Goal: Transaction & Acquisition: Obtain resource

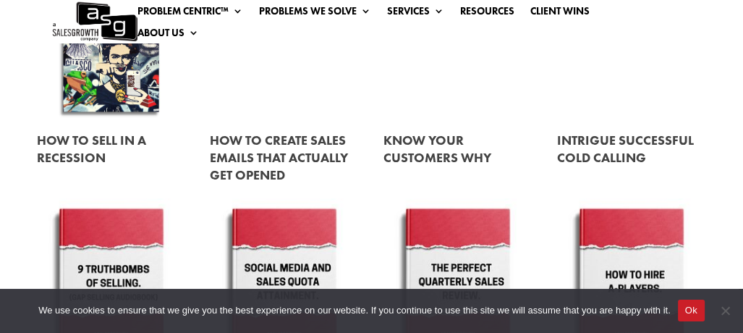
scroll to position [940, 0]
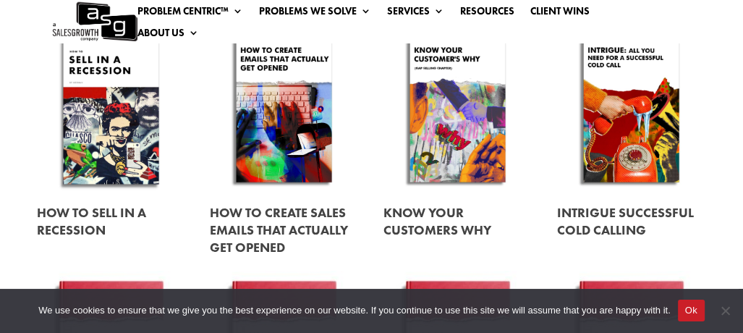
click at [260, 189] on link at bounding box center [284, 109] width 148 height 169
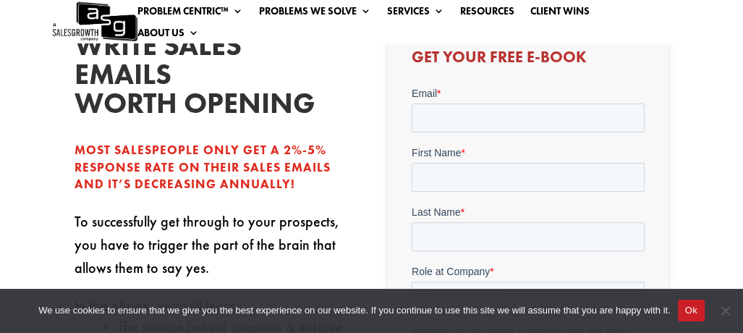
scroll to position [362, 0]
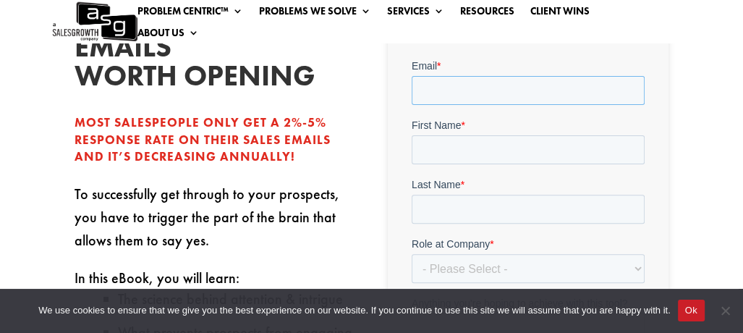
click at [453, 98] on input "Email *" at bounding box center [527, 89] width 233 height 29
type input "marijaacimov2@gmail.com"
click at [513, 164] on form "Email * marijaacimov2@gmail.com First Name * Last Name * Role at Company * - Pl…" at bounding box center [527, 241] width 233 height 367
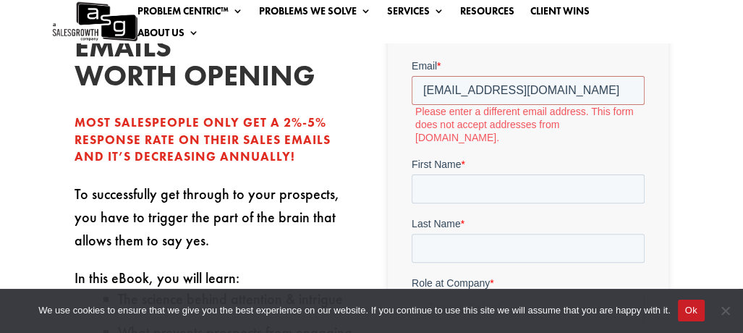
click at [510, 157] on label "First Name *" at bounding box center [527, 163] width 233 height 14
click at [510, 174] on input "First Name *" at bounding box center [527, 188] width 233 height 29
click at [503, 179] on input "First Name *" at bounding box center [527, 188] width 233 height 29
type input "Marija"
click at [492, 233] on input "Last Name *" at bounding box center [527, 247] width 233 height 29
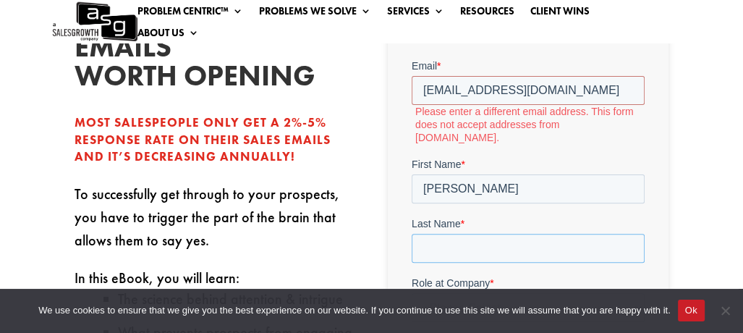
type input "Acimov"
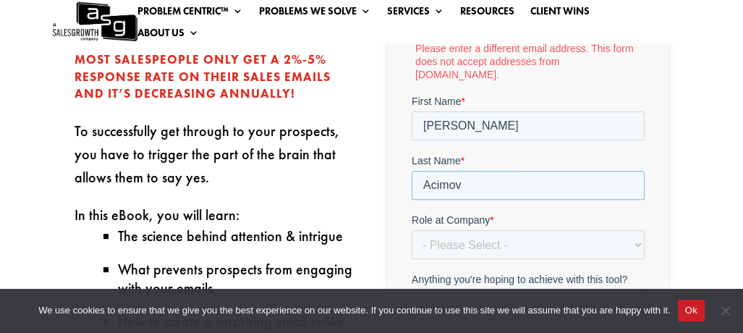
scroll to position [506, 0]
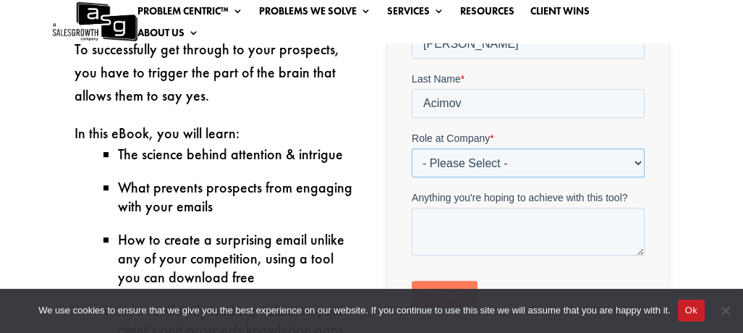
click at [497, 148] on select "- Please Select - C-Level (CRO, CSO, etc) Senior Leadership (VP of Sales, VP of…" at bounding box center [527, 162] width 233 height 29
select select "Individual Contributor (AE, SDR, CSM, etc)"
click at [411, 177] on select "- Please Select - C-Level (CRO, CSO, etc) Senior Leadership (VP of Sales, VP of…" at bounding box center [527, 162] width 233 height 29
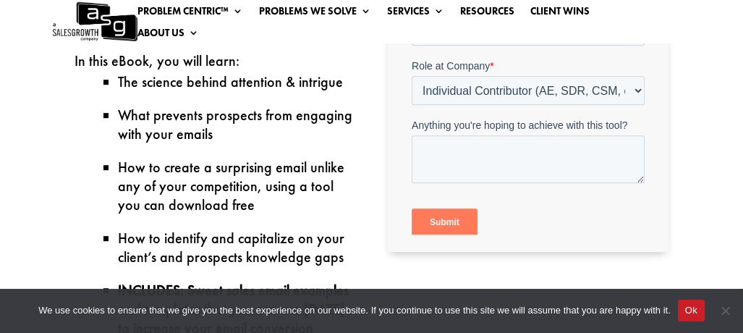
click at [432, 208] on input "Submit" at bounding box center [444, 221] width 66 height 27
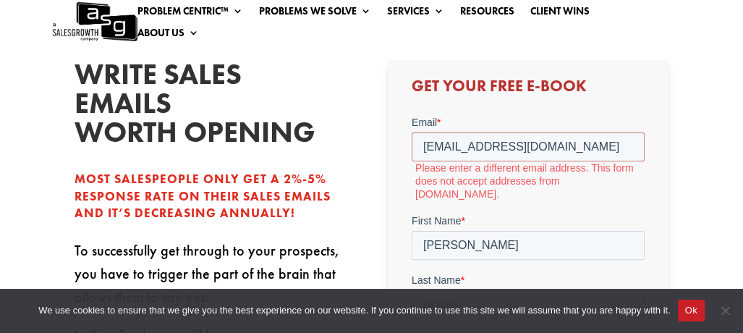
scroll to position [289, 0]
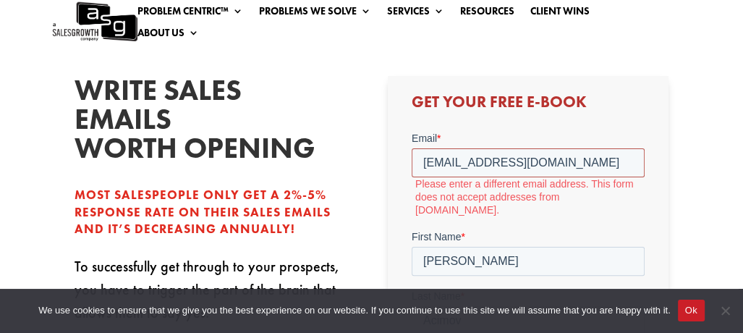
click at [583, 158] on input "marijaacimov2@gmail.com" at bounding box center [527, 162] width 233 height 29
drag, startPoint x: 583, startPoint y: 158, endPoint x: 258, endPoint y: 161, distance: 324.7
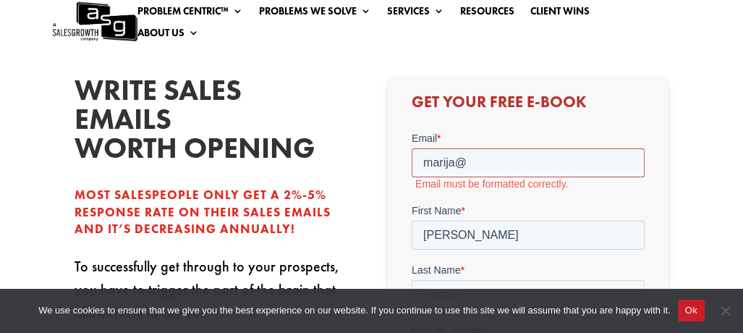
type input "marija@fission.it"
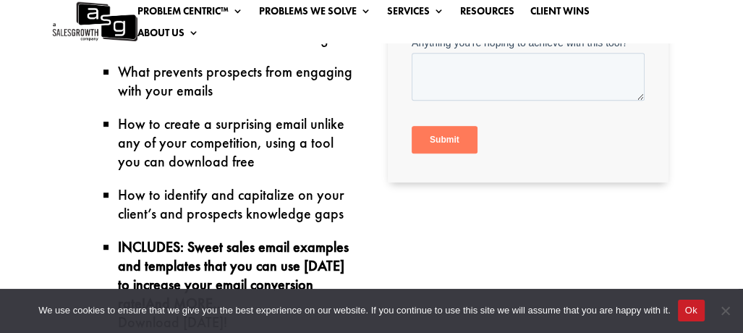
scroll to position [578, 0]
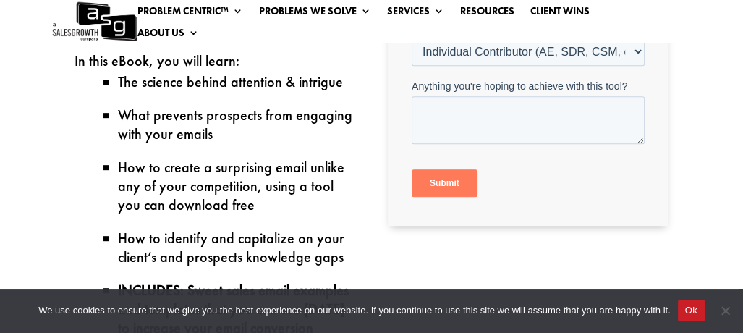
click at [450, 178] on input "Submit" at bounding box center [444, 182] width 66 height 27
click at [453, 192] on input "Submit" at bounding box center [444, 182] width 66 height 27
click at [451, 184] on input "Submit" at bounding box center [444, 182] width 66 height 27
click at [434, 182] on div "write sales emails worth opening Most salespeople only get a 2%-5% response rat…" at bounding box center [371, 117] width 594 height 691
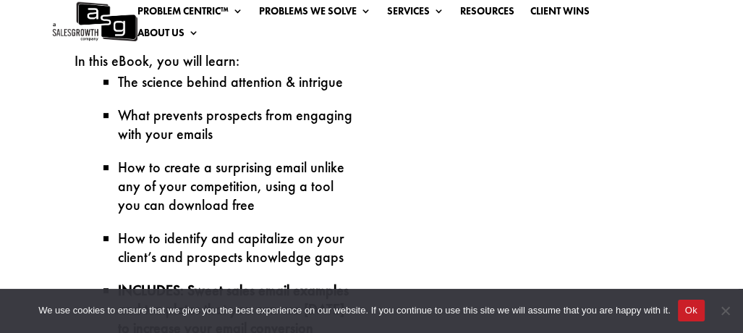
scroll to position [289, 0]
